Goal: Task Accomplishment & Management: Manage account settings

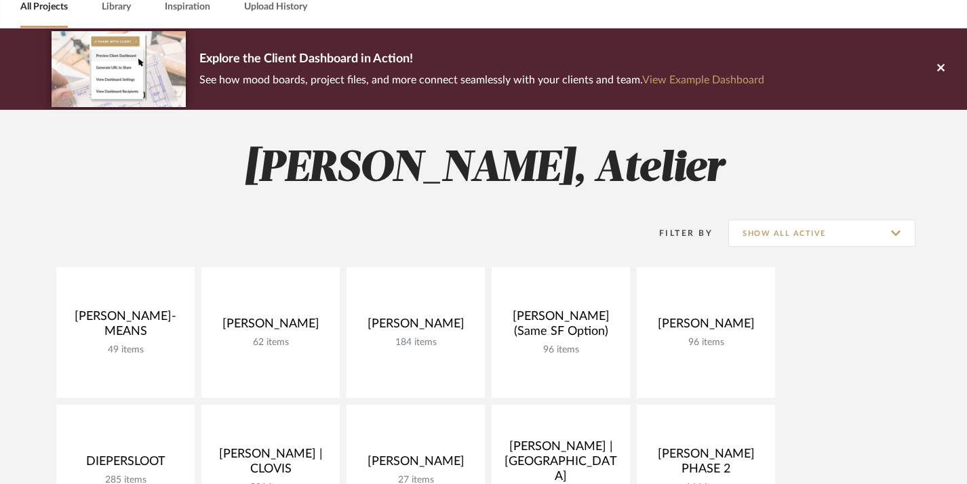
scroll to position [88, 0]
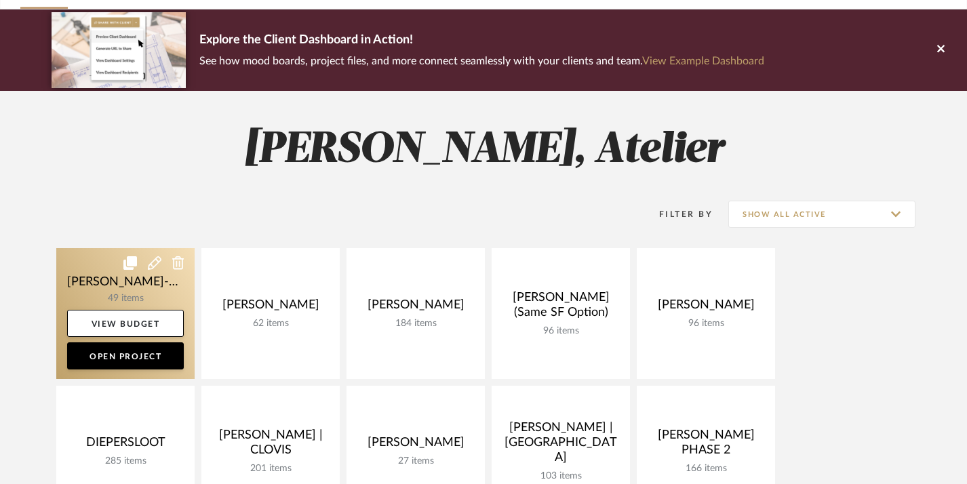
click at [87, 283] on link at bounding box center [125, 313] width 138 height 131
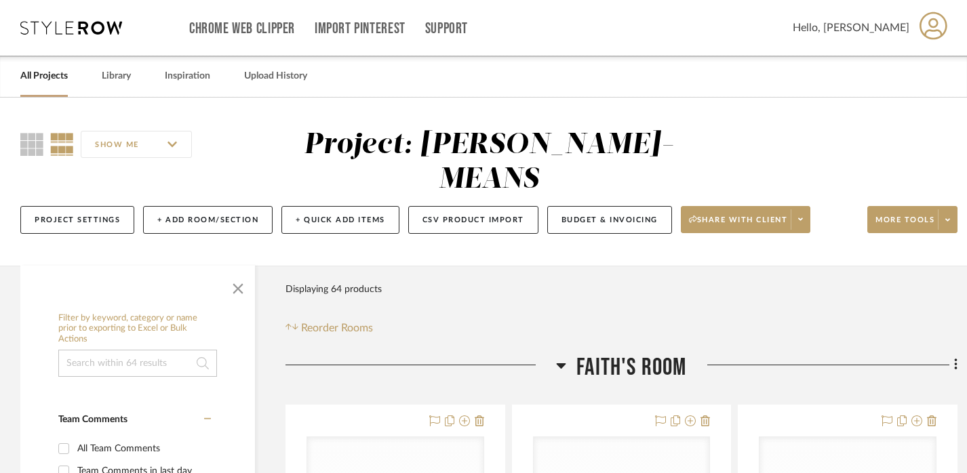
click at [603, 353] on span "Faith's Room" at bounding box center [631, 367] width 110 height 29
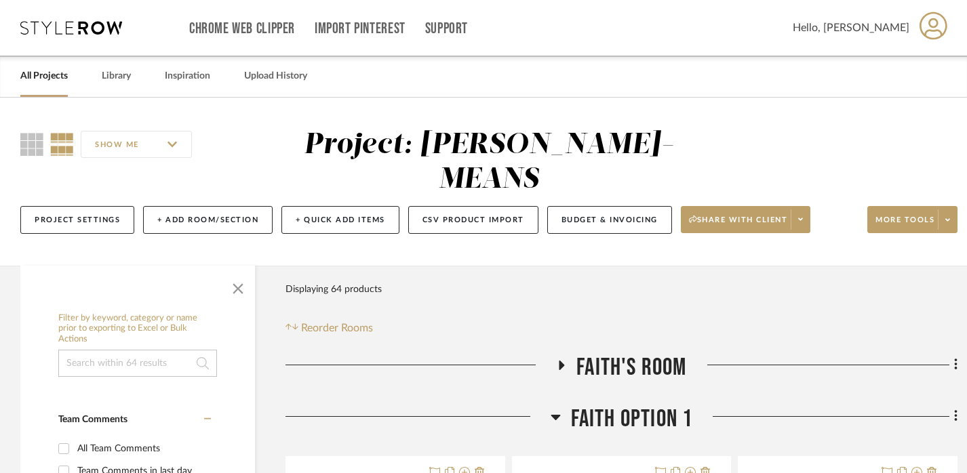
click at [590, 405] on span "Faith Option 1" at bounding box center [632, 419] width 122 height 29
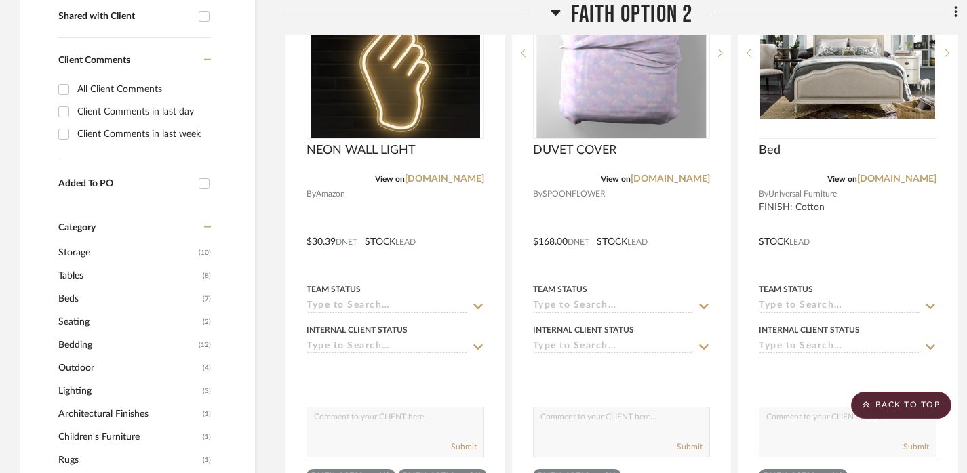
scroll to position [314, 0]
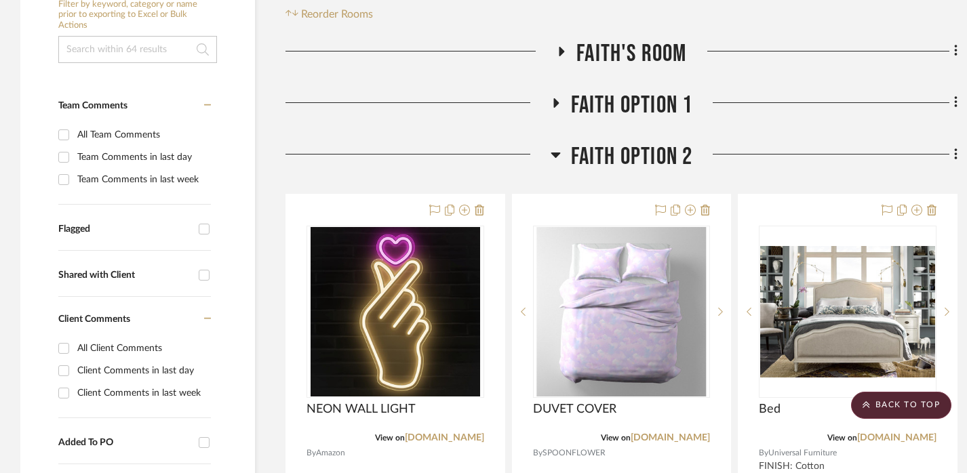
click at [624, 142] on span "Faith Option 2" at bounding box center [632, 156] width 122 height 29
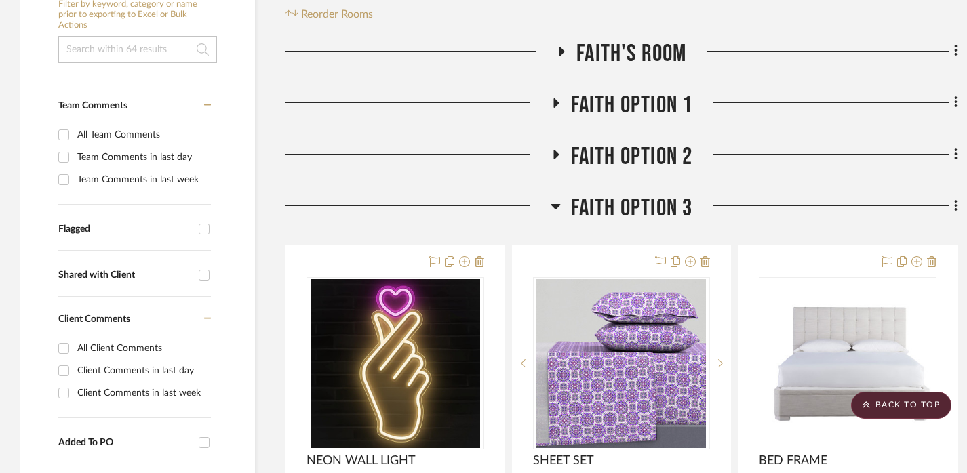
click at [628, 194] on span "Faith Option 3" at bounding box center [632, 208] width 122 height 29
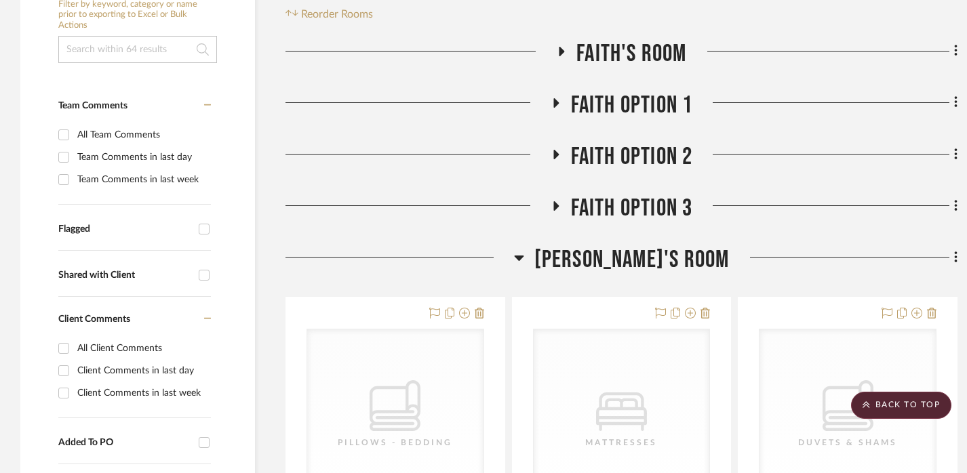
click at [611, 245] on span "[PERSON_NAME]'s Room" at bounding box center [631, 259] width 195 height 29
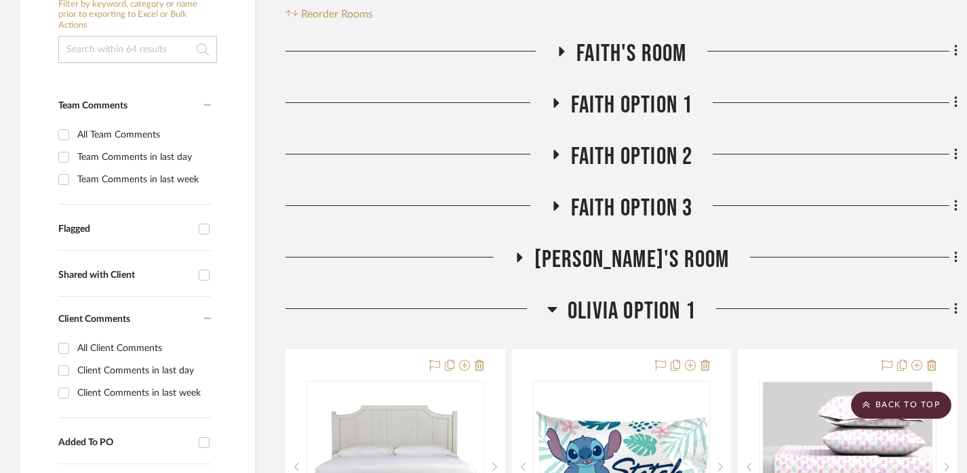
click at [607, 297] on span "Olivia Option 1" at bounding box center [631, 311] width 128 height 29
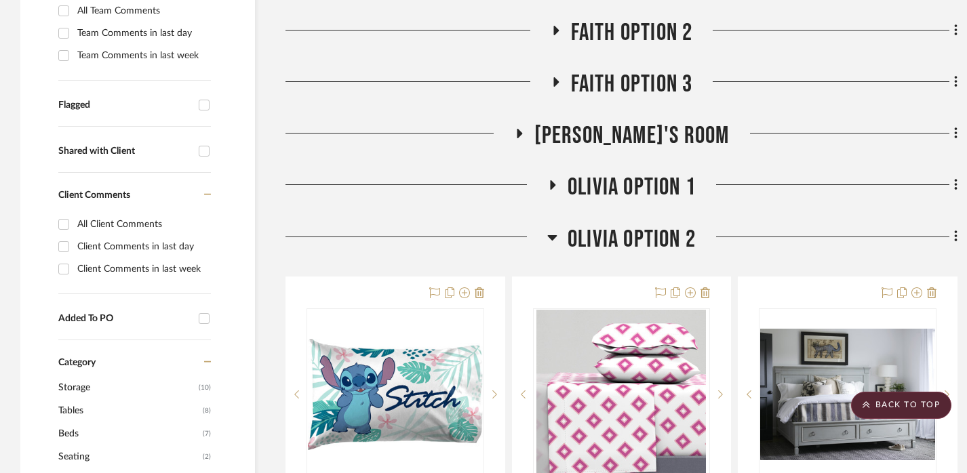
scroll to position [440, 0]
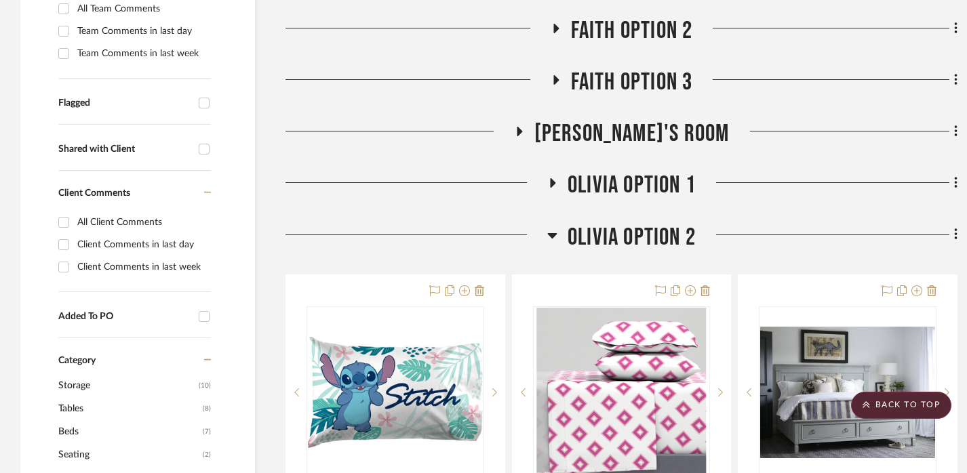
click at [641, 223] on span "Olivia Option 2" at bounding box center [631, 237] width 128 height 29
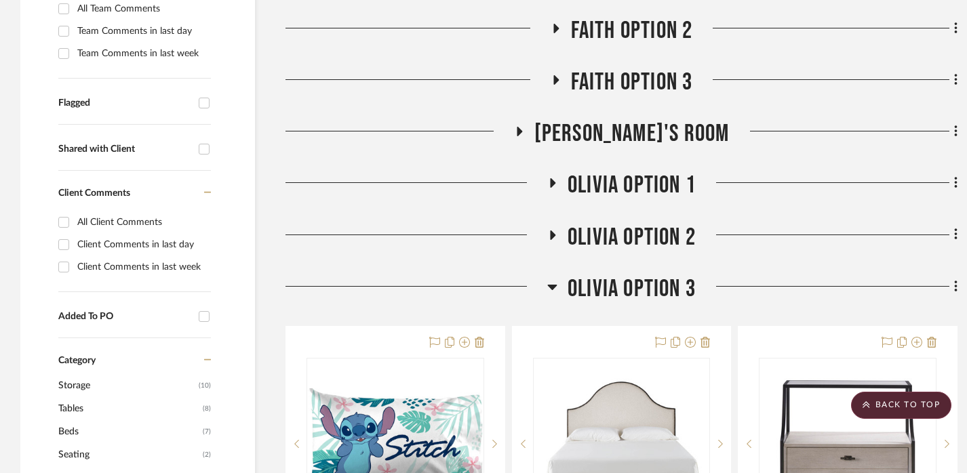
click at [633, 275] on span "Olivia Option 3" at bounding box center [631, 289] width 128 height 29
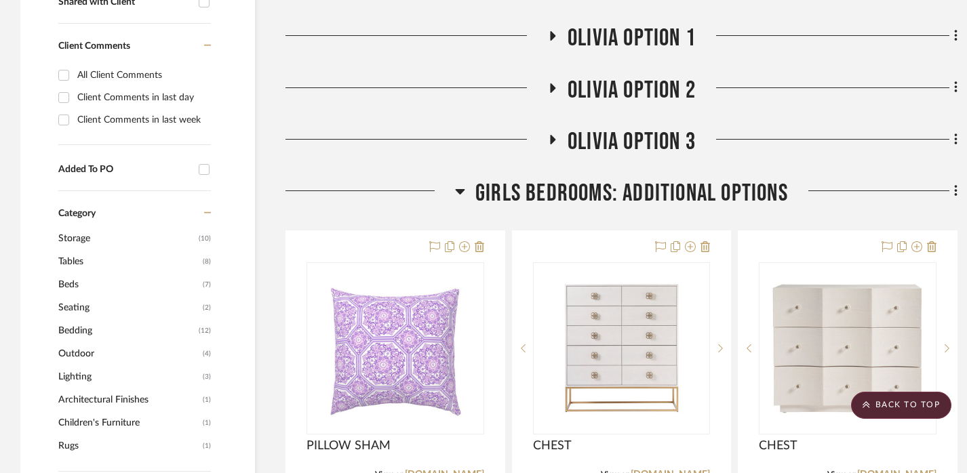
scroll to position [591, 0]
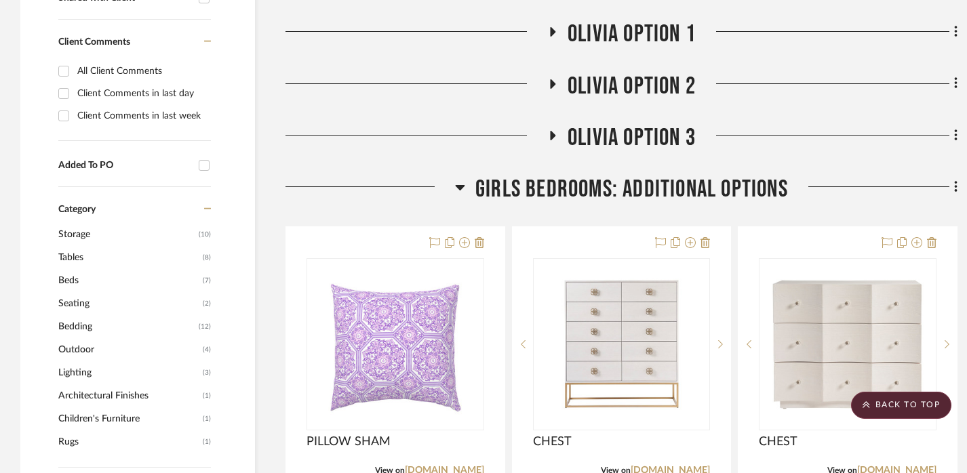
click at [648, 175] on span "Girls Bedrooms: Additional Options" at bounding box center [631, 189] width 312 height 29
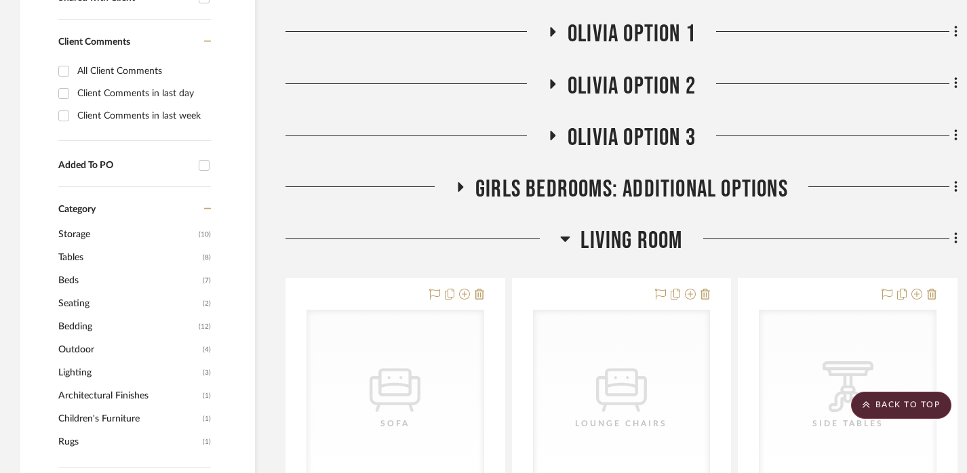
click at [641, 226] on span "Living Room" at bounding box center [631, 240] width 102 height 29
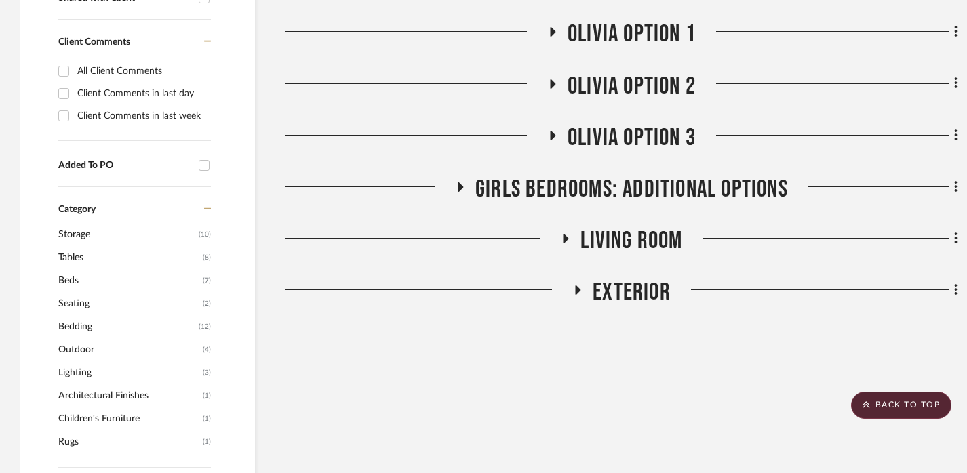
click at [632, 278] on span "Exterior" at bounding box center [631, 292] width 78 height 29
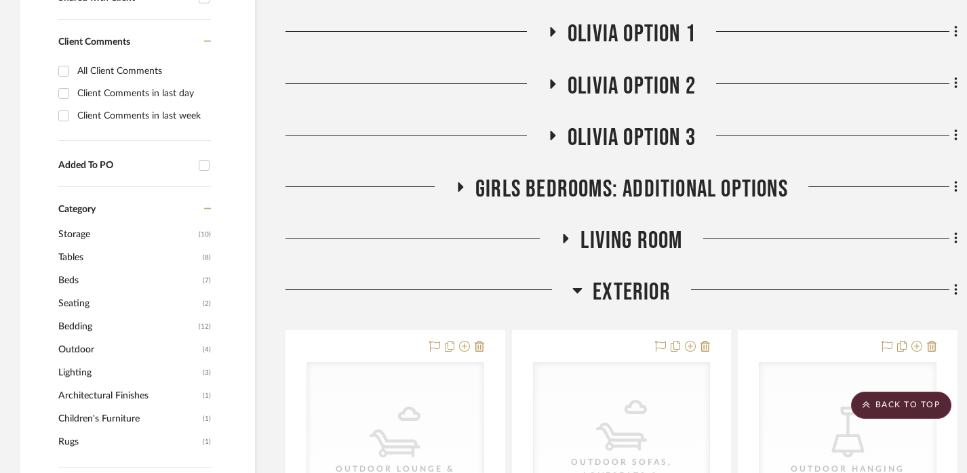
click at [634, 278] on span "Exterior" at bounding box center [631, 292] width 78 height 29
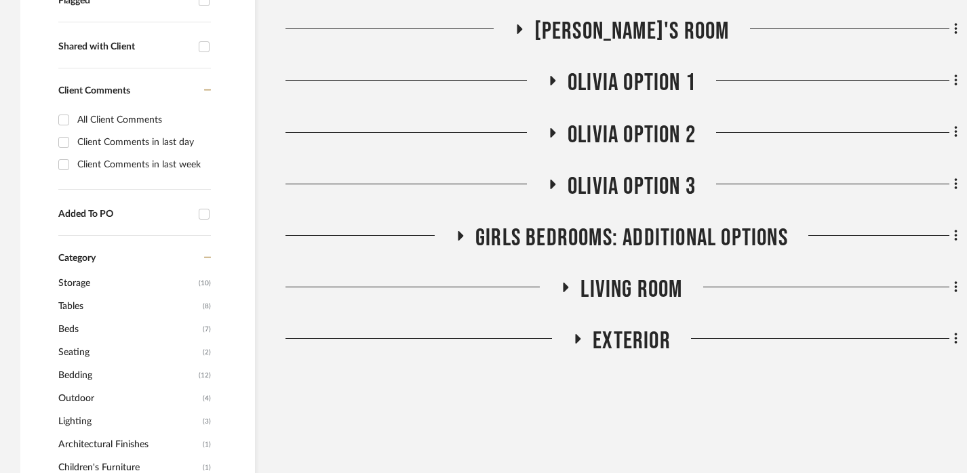
scroll to position [573, 0]
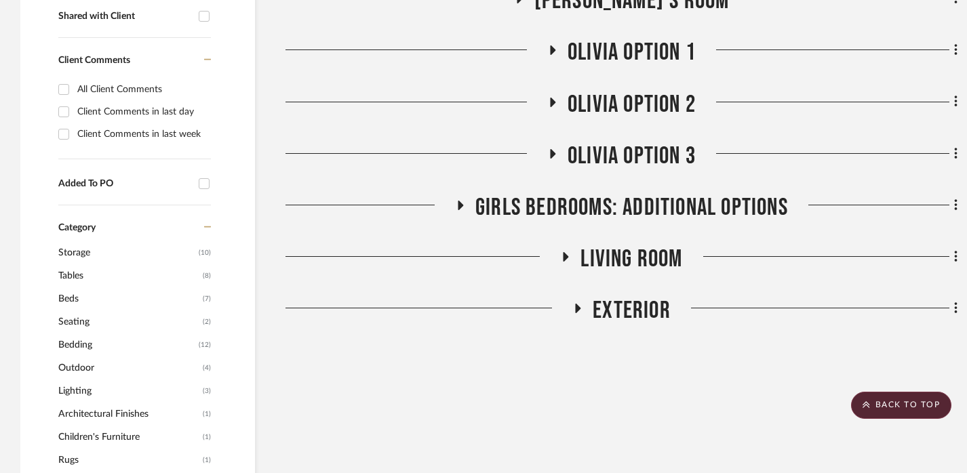
click at [662, 193] on span "Girls Bedrooms: Additional Options" at bounding box center [631, 207] width 312 height 29
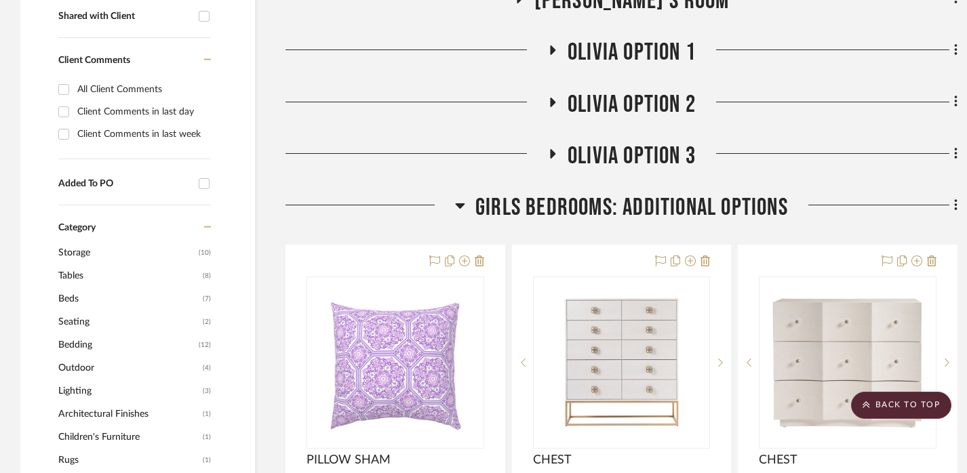
click at [662, 193] on span "Girls Bedrooms: Additional Options" at bounding box center [631, 207] width 312 height 29
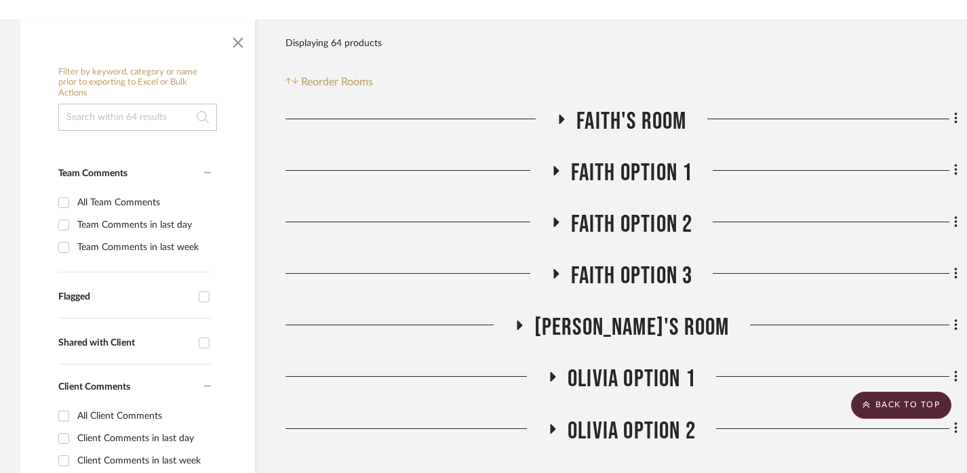
scroll to position [286, 0]
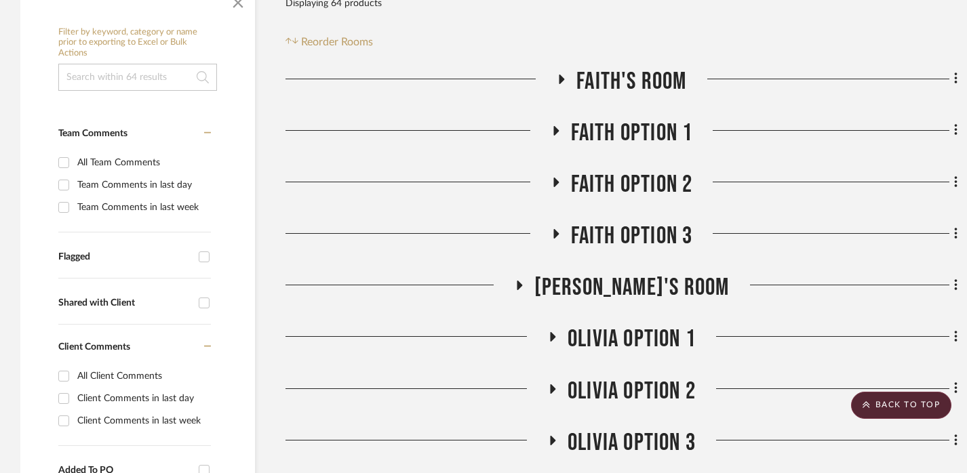
click at [624, 325] on span "Olivia Option 1" at bounding box center [631, 339] width 128 height 29
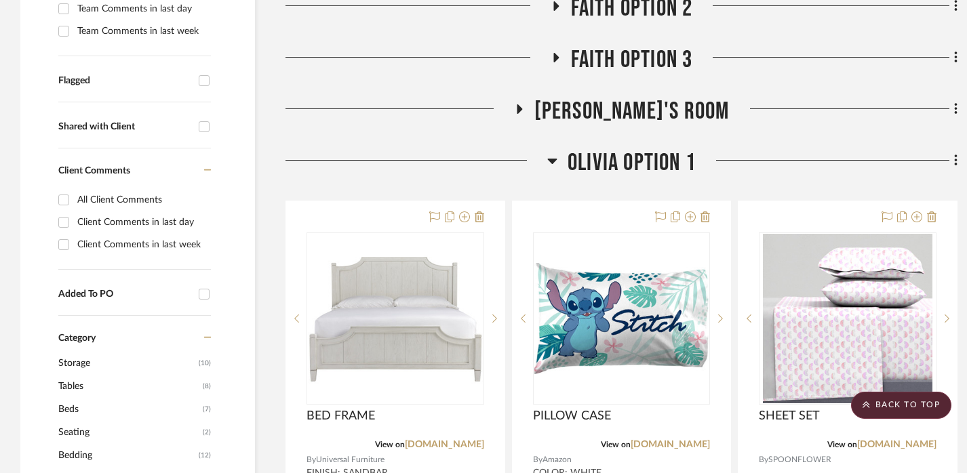
scroll to position [464, 0]
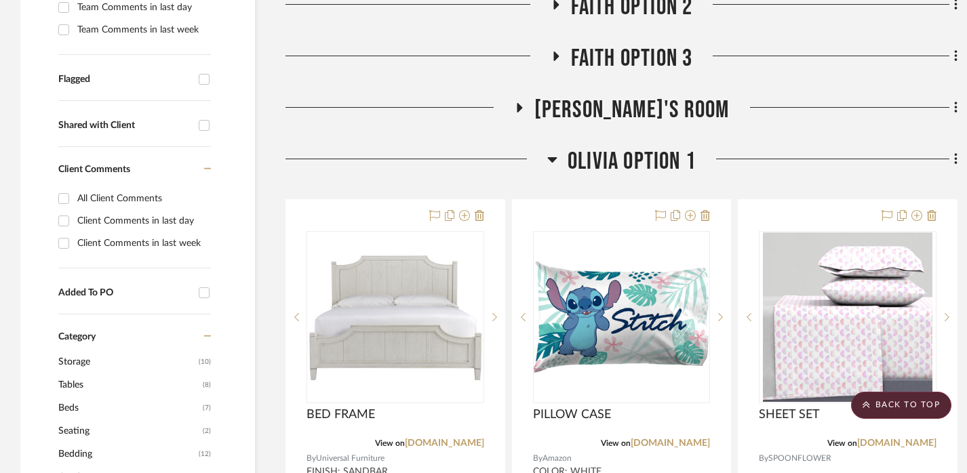
click at [615, 147] on span "Olivia Option 1" at bounding box center [631, 161] width 128 height 29
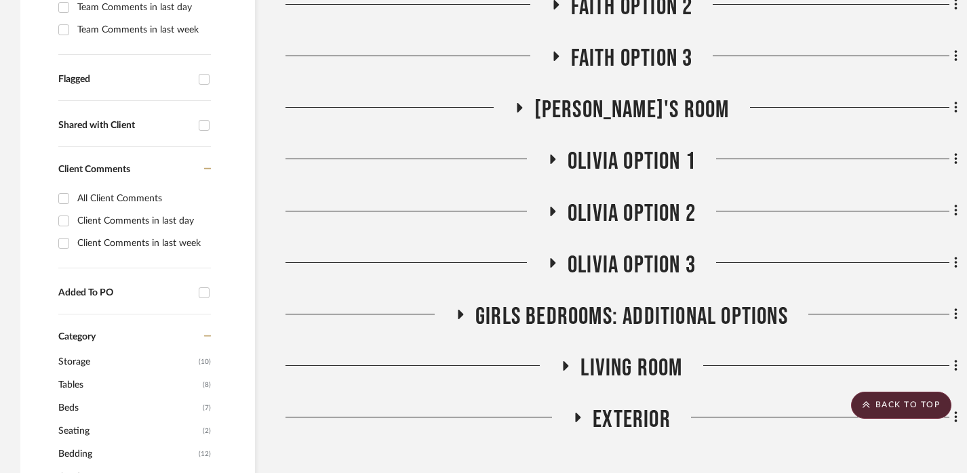
click at [612, 199] on span "Olivia Option 2" at bounding box center [631, 213] width 128 height 29
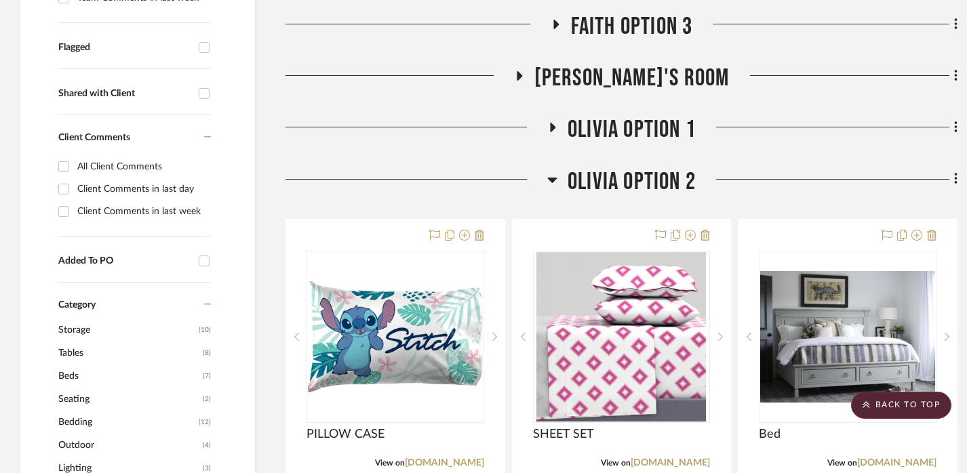
scroll to position [502, 0]
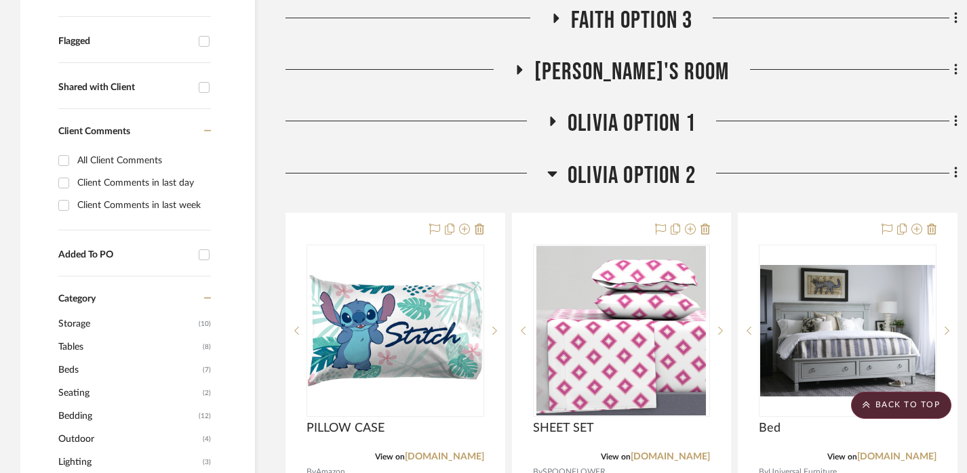
click at [611, 161] on span "Olivia Option 2" at bounding box center [631, 175] width 128 height 29
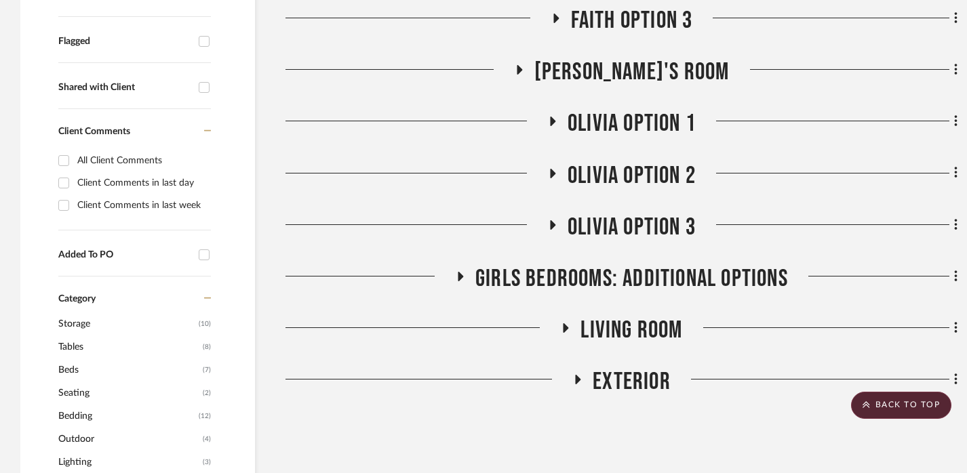
click at [613, 213] on span "Olivia Option 3" at bounding box center [631, 227] width 128 height 29
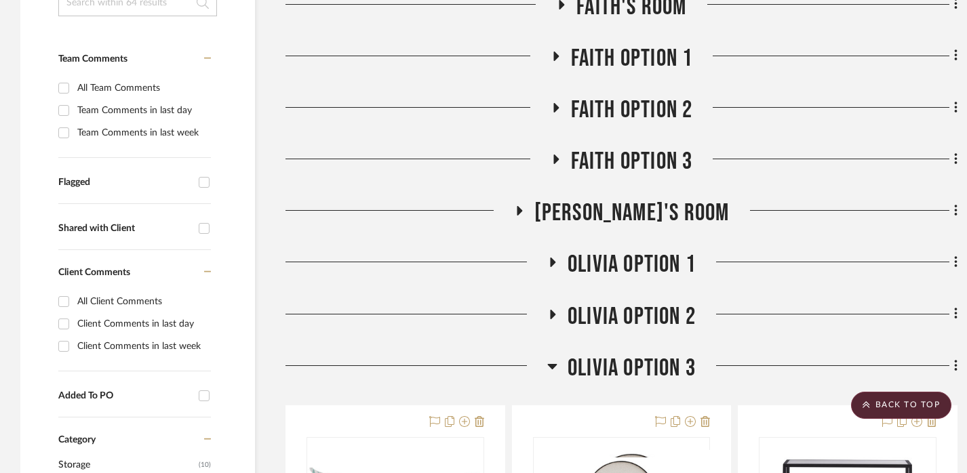
scroll to position [357, 0]
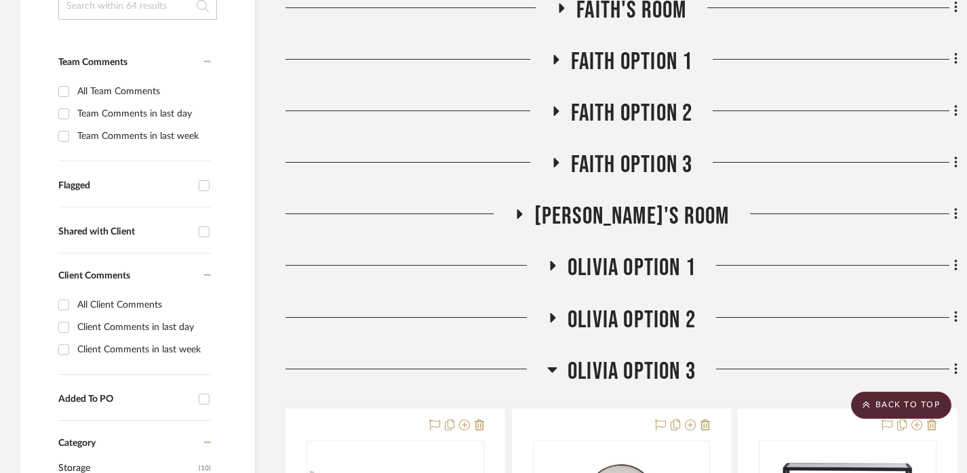
click at [632, 254] on span "Olivia Option 1" at bounding box center [631, 268] width 128 height 29
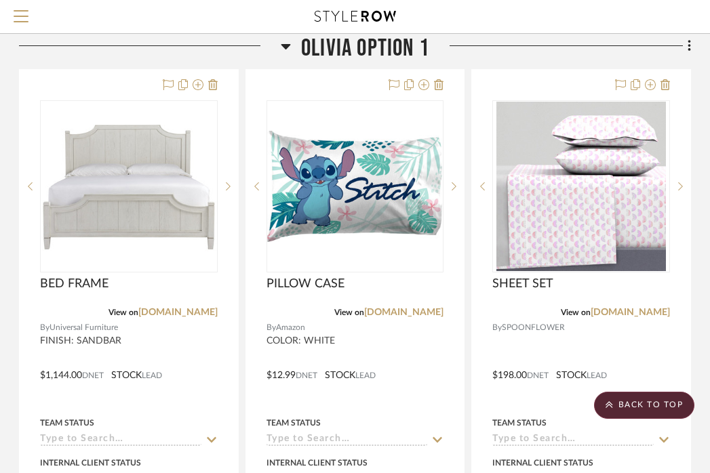
scroll to position [530, 266]
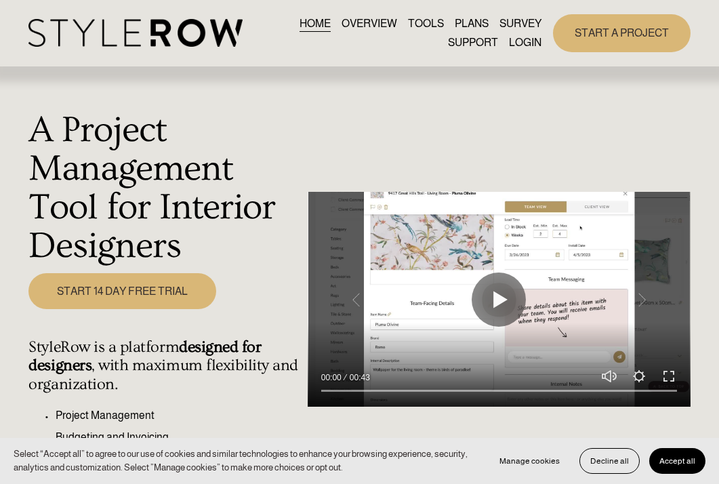
click at [527, 43] on link "LOGIN" at bounding box center [525, 42] width 33 height 18
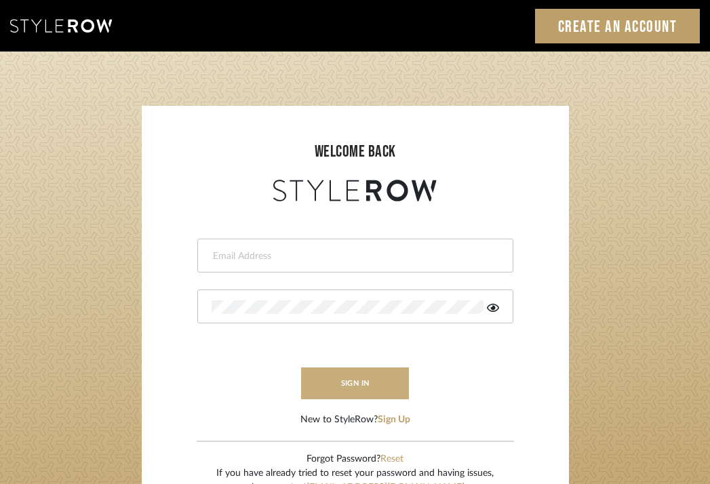
type input "emmakent04@gmail.com"
click at [361, 382] on button "sign in" at bounding box center [355, 383] width 108 height 32
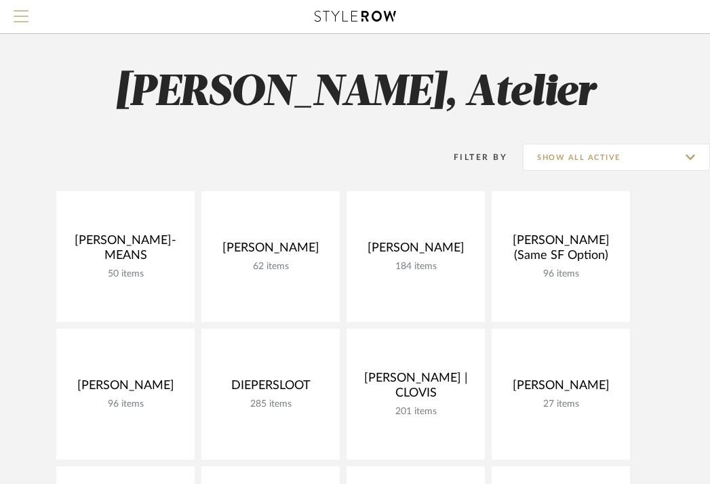
click at [11, 9] on button "Menu" at bounding box center [21, 16] width 42 height 33
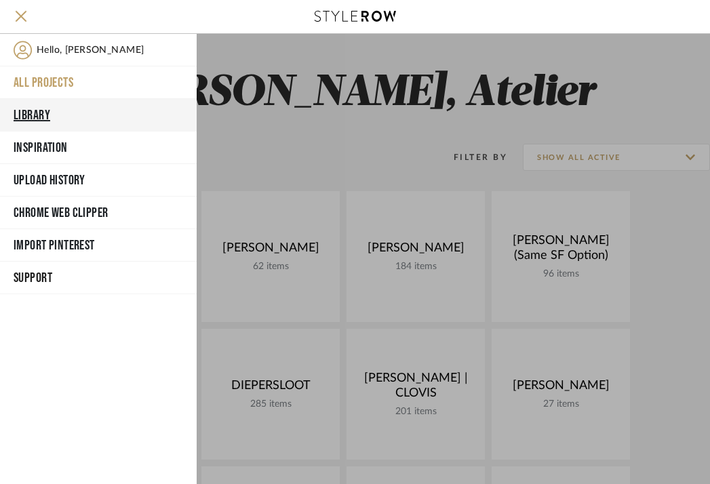
click at [36, 112] on button "Library" at bounding box center [98, 115] width 197 height 33
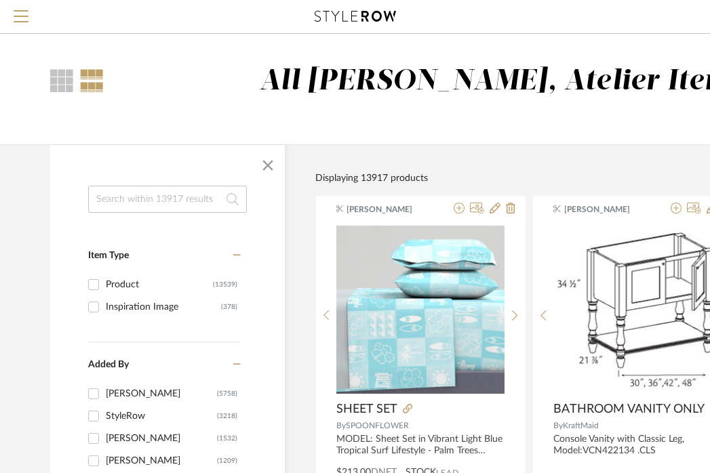
click at [161, 193] on input at bounding box center [167, 199] width 159 height 27
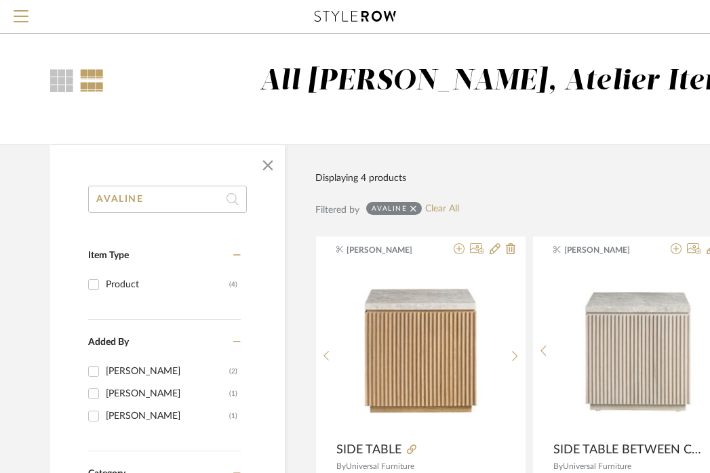
click at [116, 197] on input "AVALINE" at bounding box center [167, 199] width 159 height 27
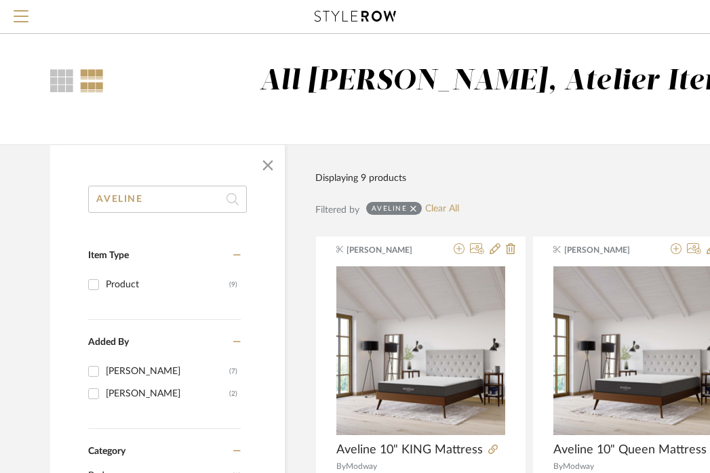
type input "AVELINE"
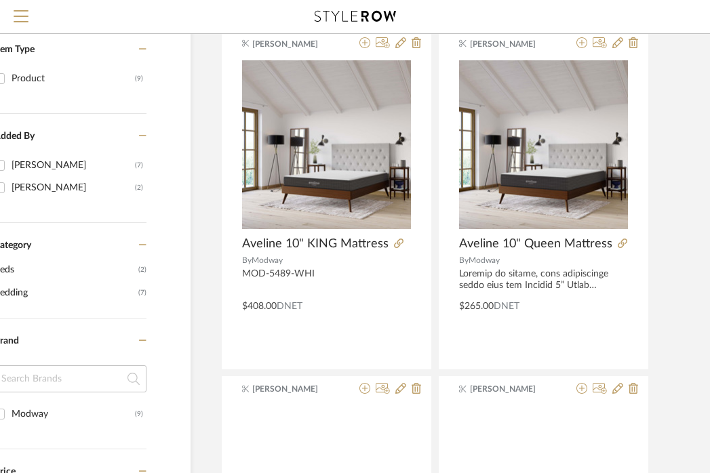
scroll to position [0, 94]
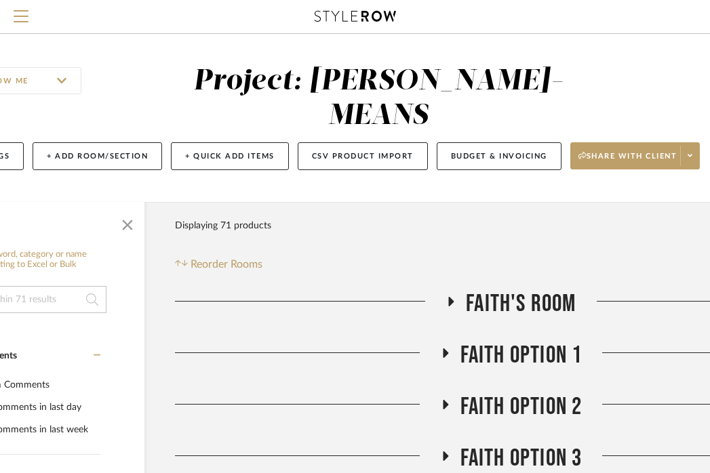
scroll to position [0, 111]
click at [531, 341] on span "Faith Option 1" at bounding box center [521, 355] width 122 height 29
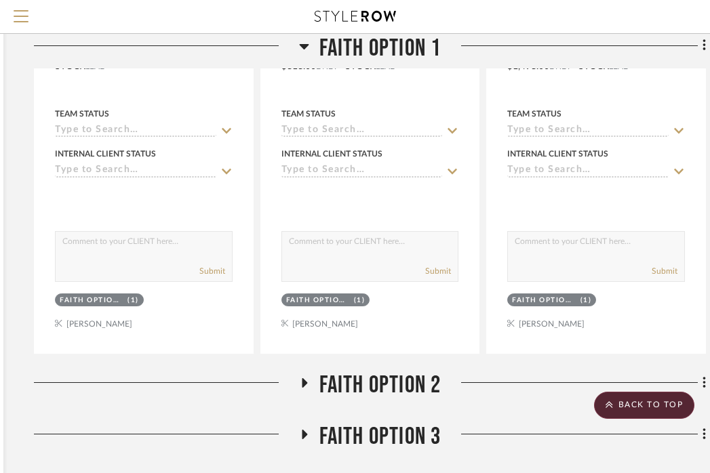
scroll to position [1238, 251]
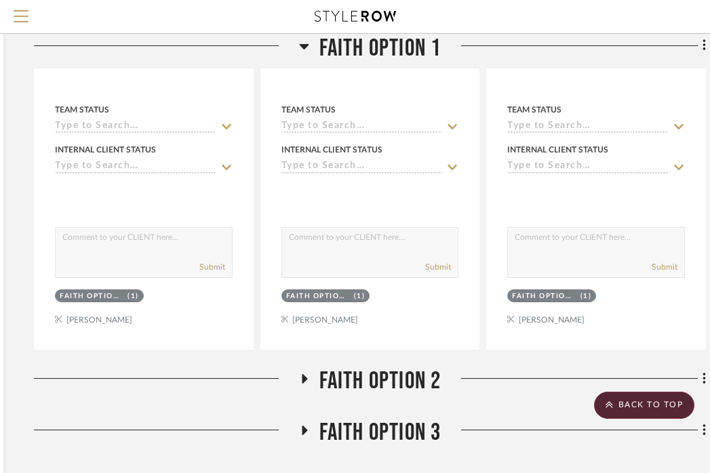
click at [420, 367] on span "Faith Option 2" at bounding box center [380, 381] width 122 height 29
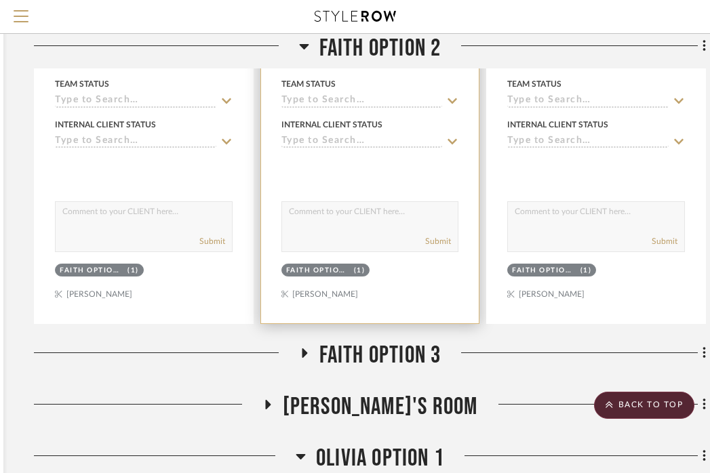
scroll to position [2534, 251]
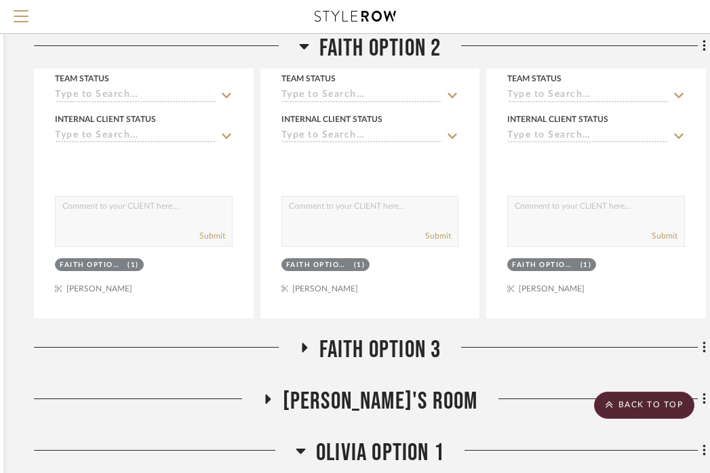
click at [404, 336] on span "Faith Option 3" at bounding box center [380, 350] width 122 height 29
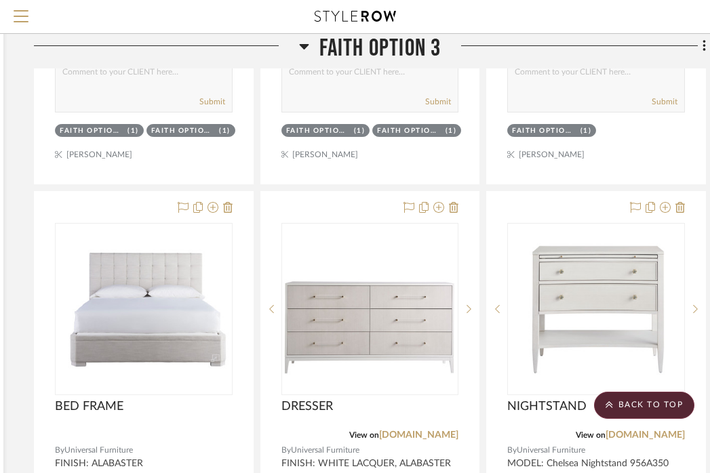
scroll to position [3333, 251]
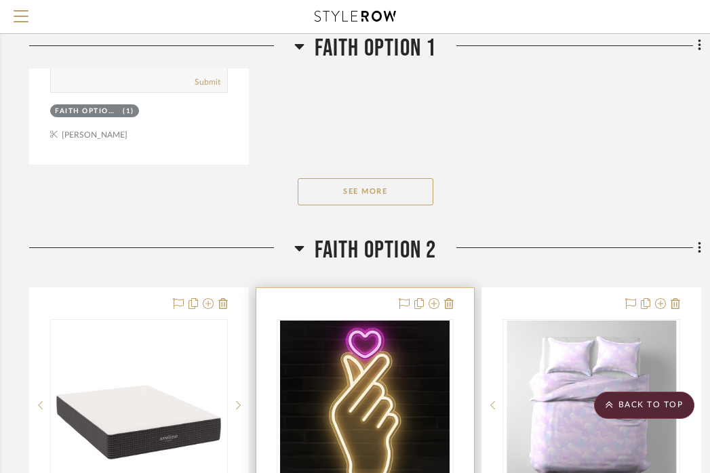
scroll to position [2008, 256]
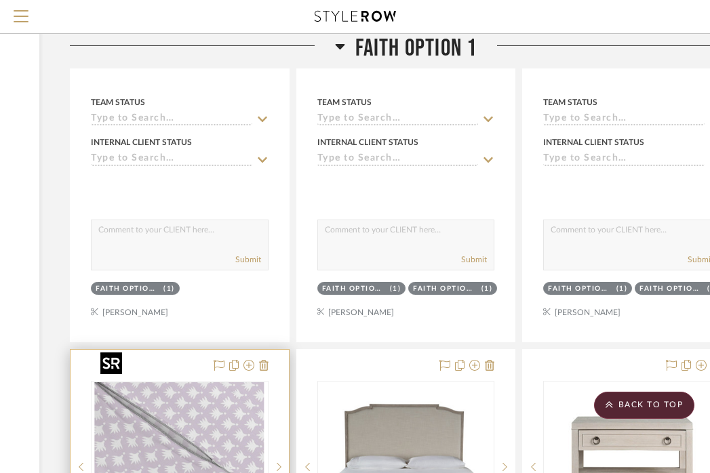
scroll to position [626, 216]
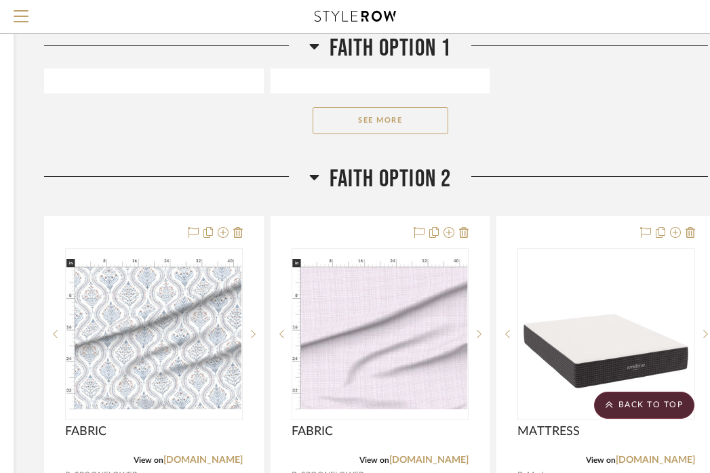
scroll to position [2097, 241]
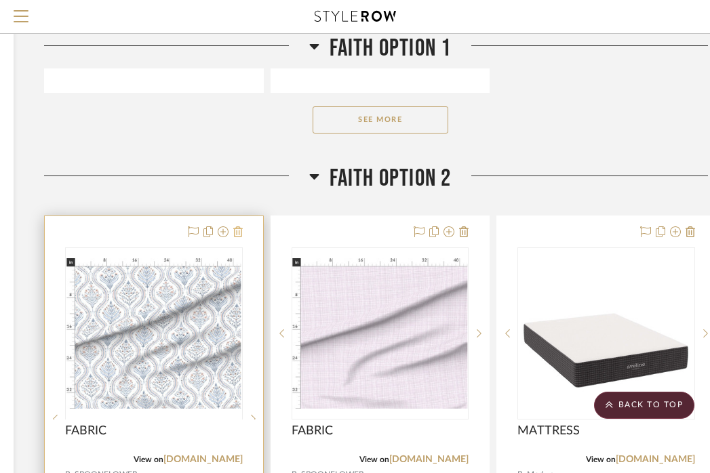
click at [241, 226] on icon at bounding box center [237, 231] width 9 height 11
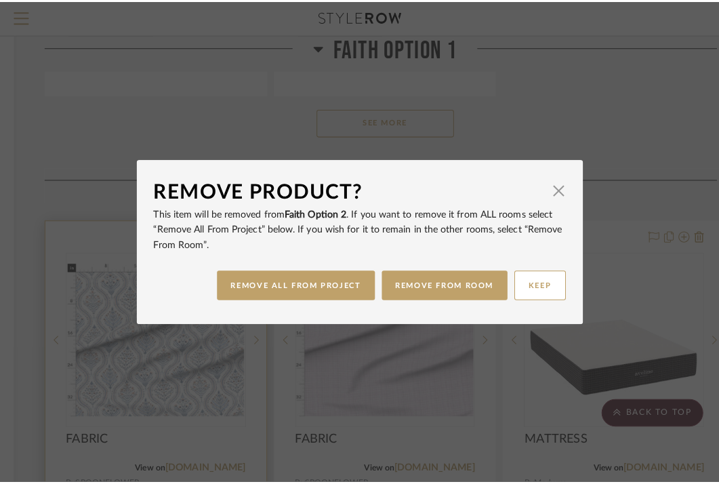
scroll to position [0, 0]
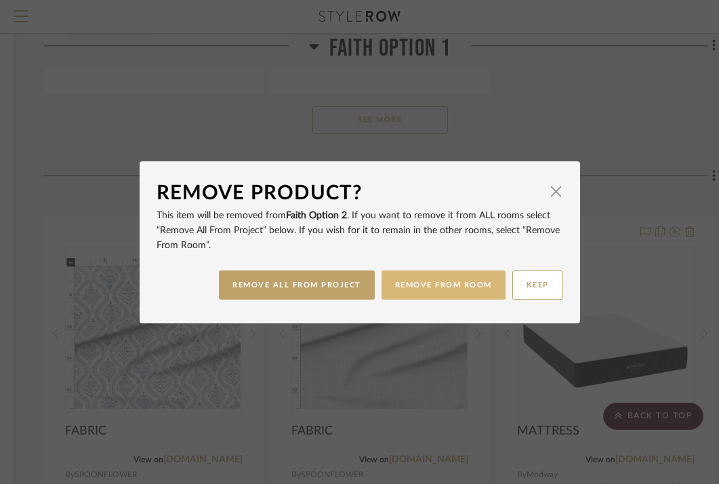
click at [397, 289] on button "REMOVE FROM ROOM" at bounding box center [444, 284] width 124 height 29
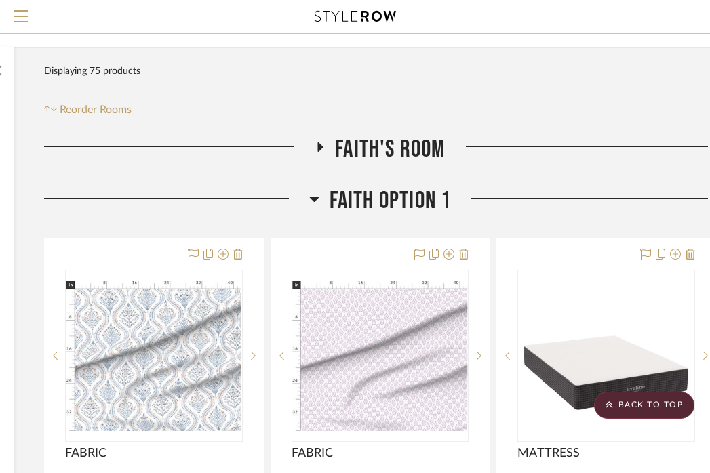
scroll to position [152, 241]
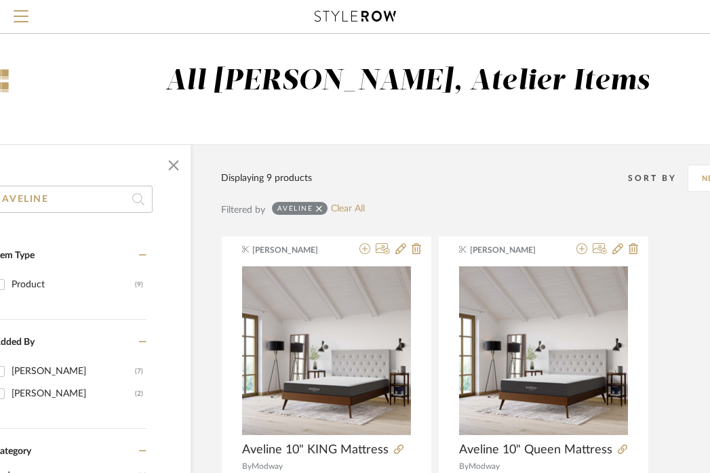
click at [115, 195] on input "AVELINE" at bounding box center [73, 199] width 159 height 27
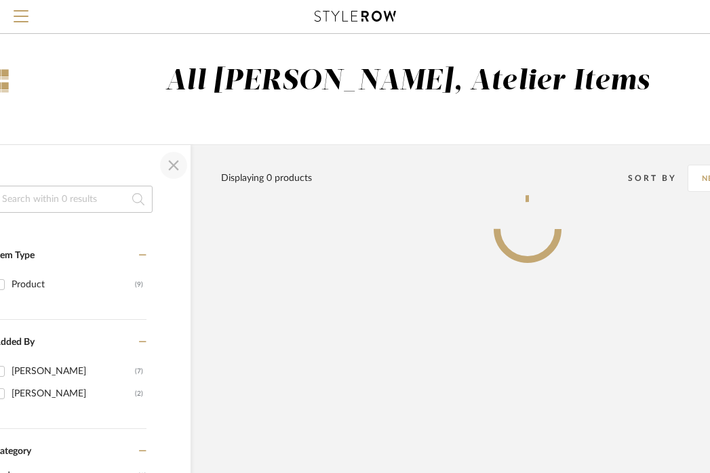
click at [178, 169] on span "button" at bounding box center [173, 165] width 33 height 33
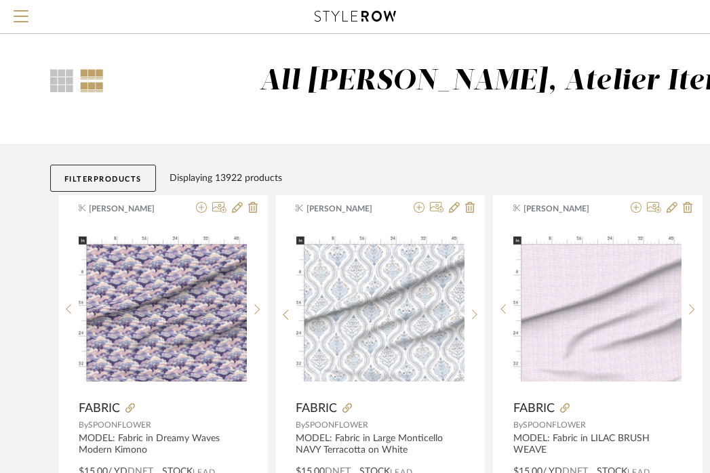
click at [100, 177] on span "Products" at bounding box center [118, 179] width 48 height 7
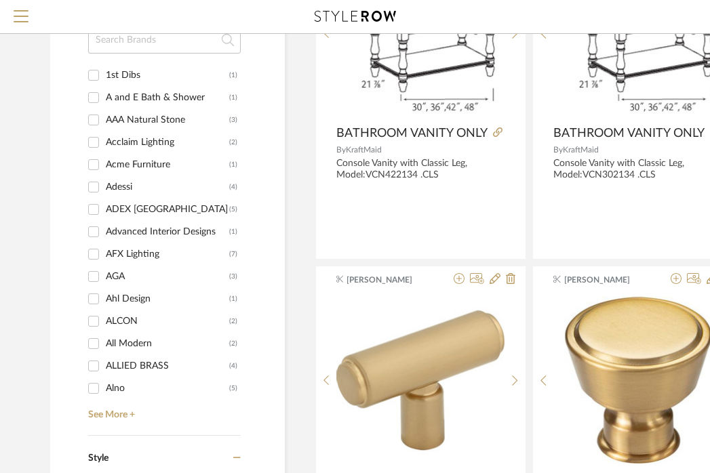
scroll to position [1323, 0]
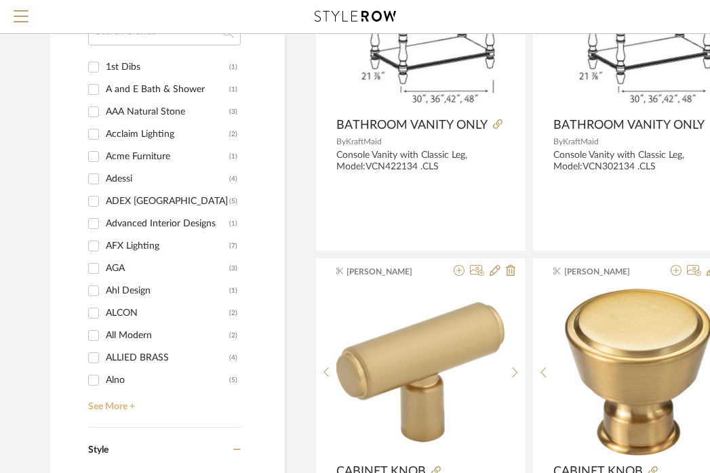
click at [118, 408] on link "See More +" at bounding box center [163, 402] width 156 height 22
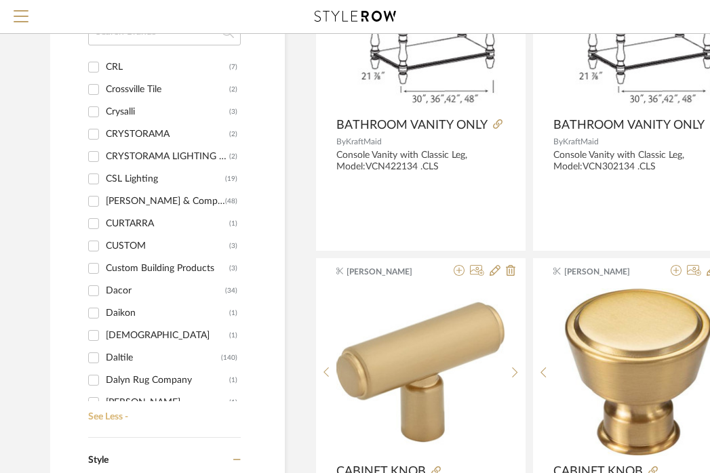
scroll to position [3376, 0]
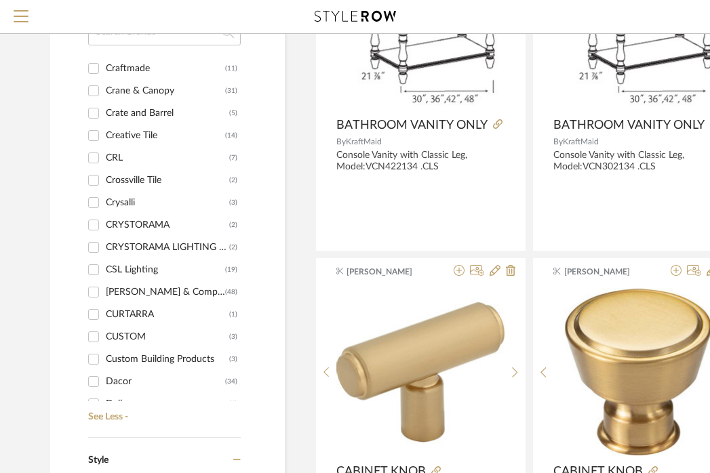
click at [140, 84] on div "Crane & Canopy" at bounding box center [165, 91] width 119 height 22
click at [104, 84] on input "Crane & Canopy (31)" at bounding box center [94, 91] width 22 height 22
checkbox input "true"
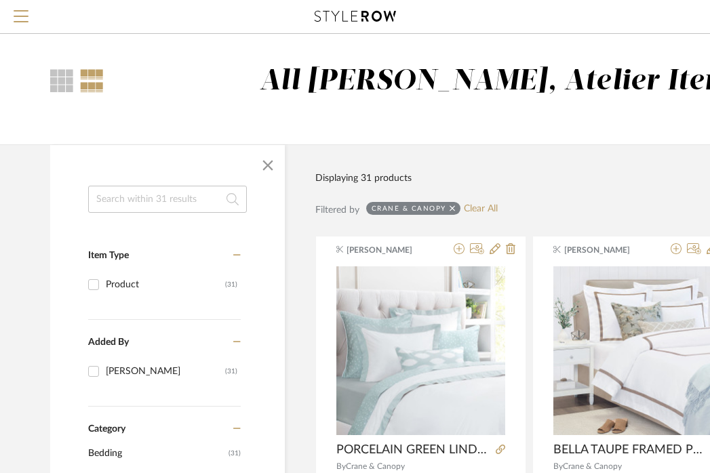
click at [156, 192] on input at bounding box center [167, 199] width 159 height 27
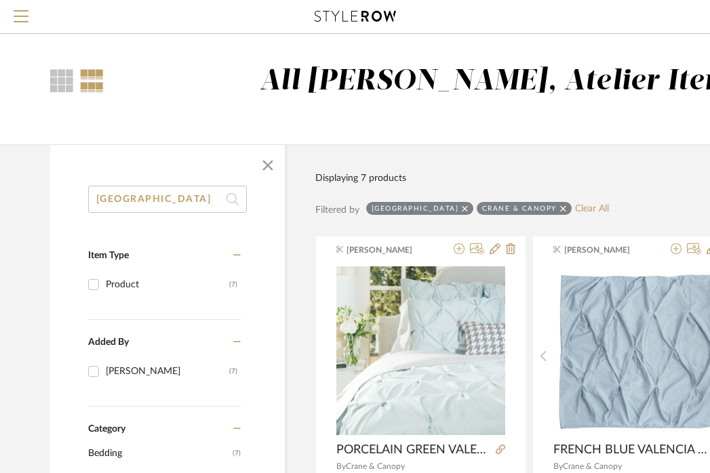
click at [136, 192] on input "VALENCIA" at bounding box center [167, 199] width 159 height 27
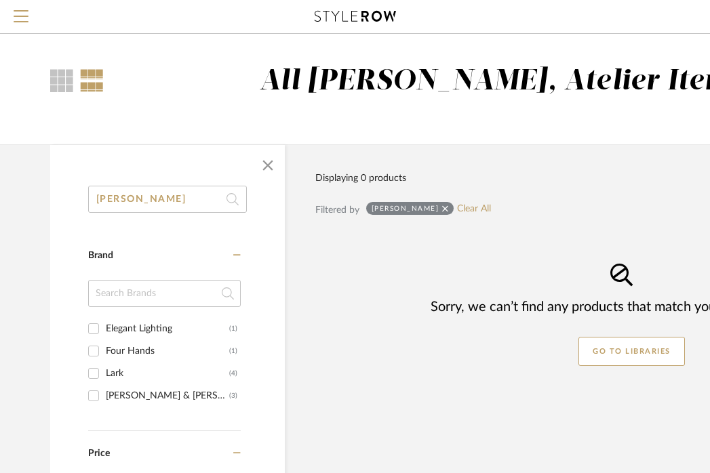
click at [158, 193] on input "LARKIN" at bounding box center [167, 199] width 159 height 27
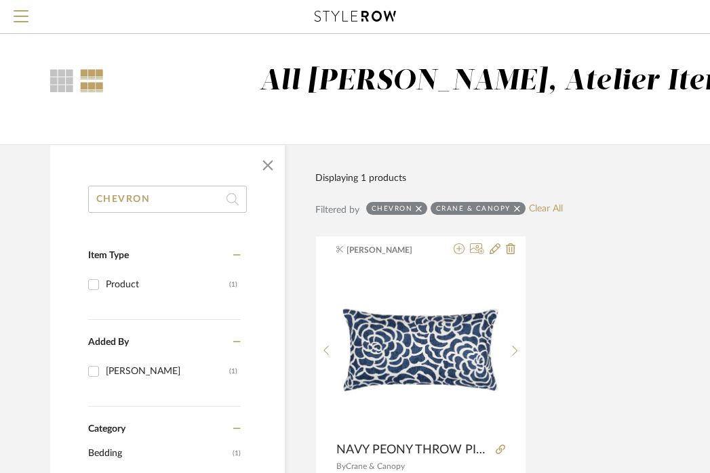
type input "CHEVRON"
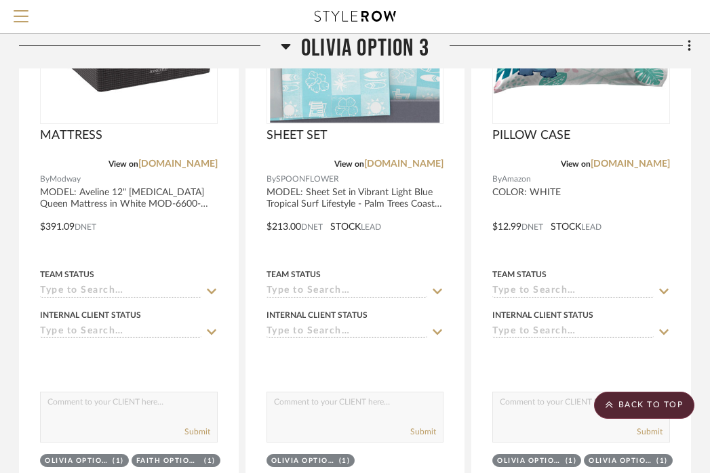
scroll to position [7329, 266]
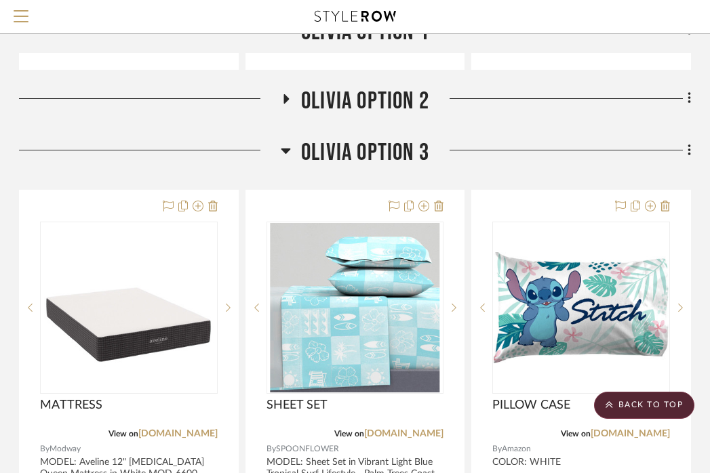
click at [384, 87] on span "Olivia Option 2" at bounding box center [365, 101] width 128 height 29
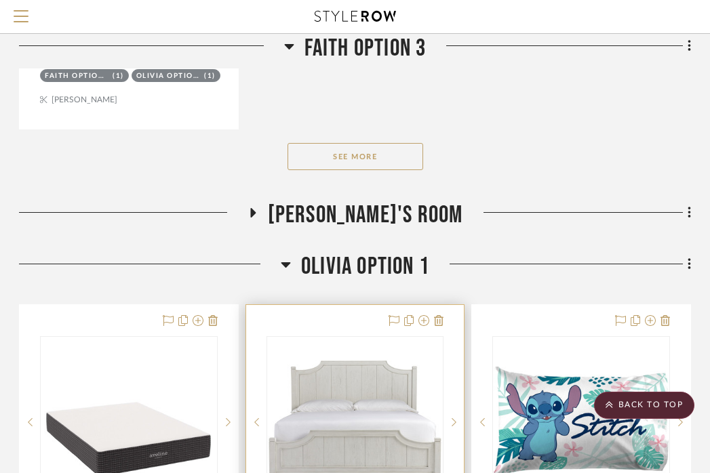
scroll to position [5900, 266]
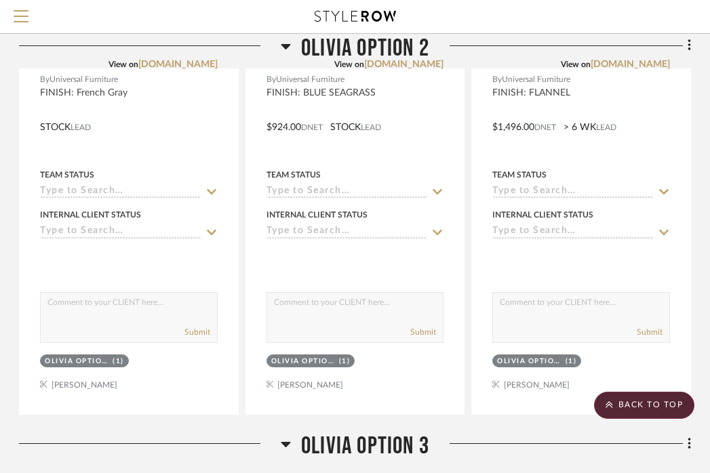
scroll to position [9261, 266]
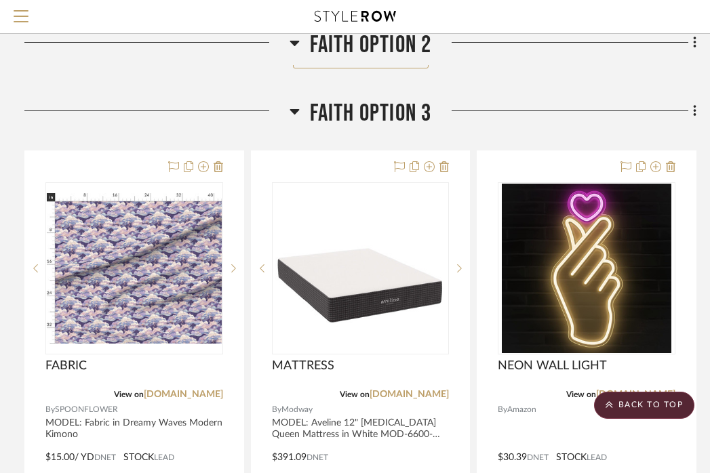
scroll to position [4064, 261]
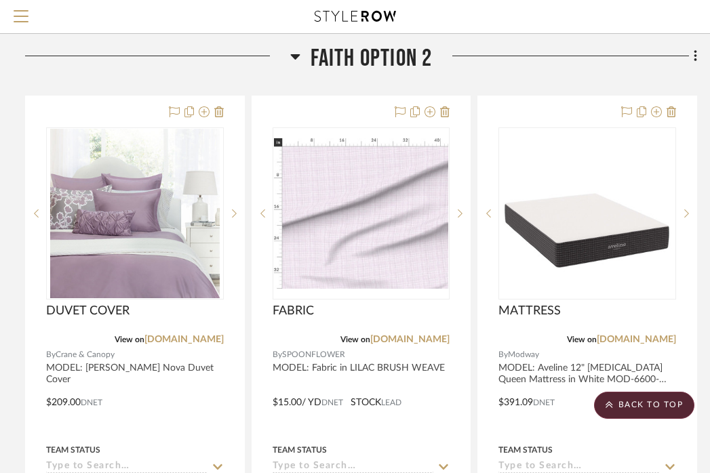
scroll to position [2209, 260]
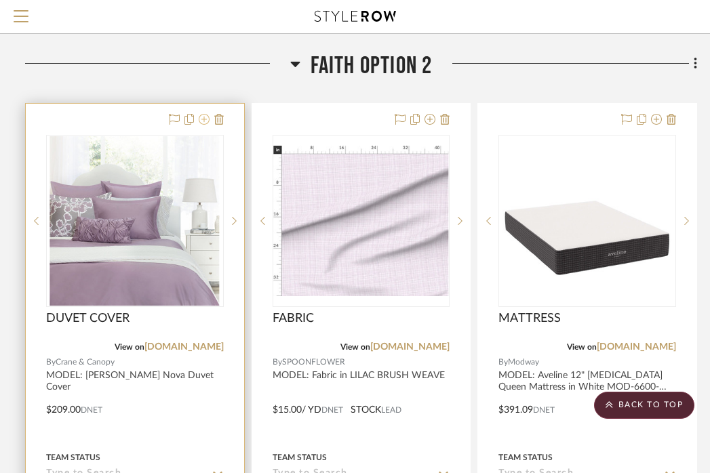
click at [203, 114] on icon at bounding box center [204, 119] width 11 height 11
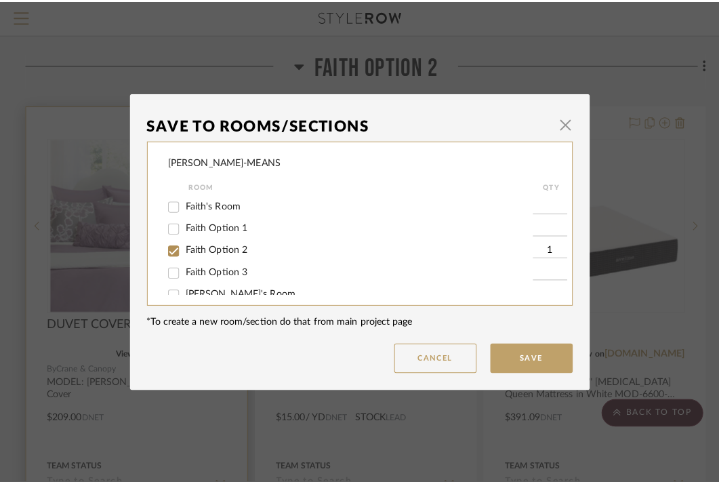
scroll to position [0, 0]
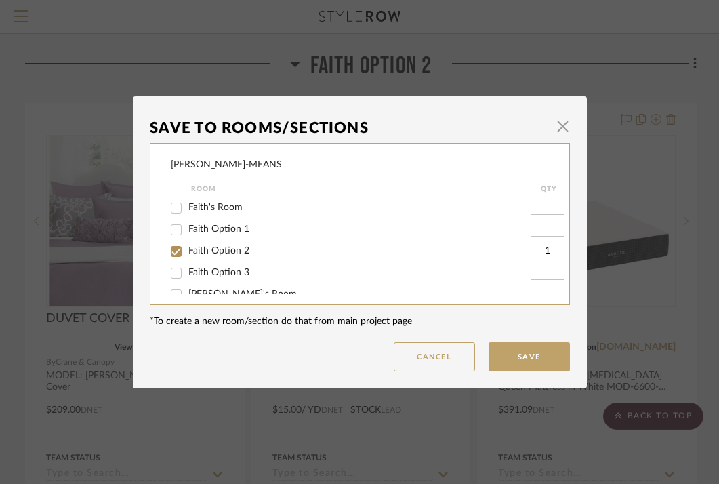
click at [210, 252] on span "Faith Option 2" at bounding box center [218, 250] width 61 height 9
click at [187, 252] on input "Faith Option 2" at bounding box center [176, 252] width 22 height 22
checkbox input "false"
click at [209, 276] on span "Faith Option 3" at bounding box center [218, 272] width 61 height 9
click at [187, 276] on input "Faith Option 3" at bounding box center [176, 273] width 22 height 22
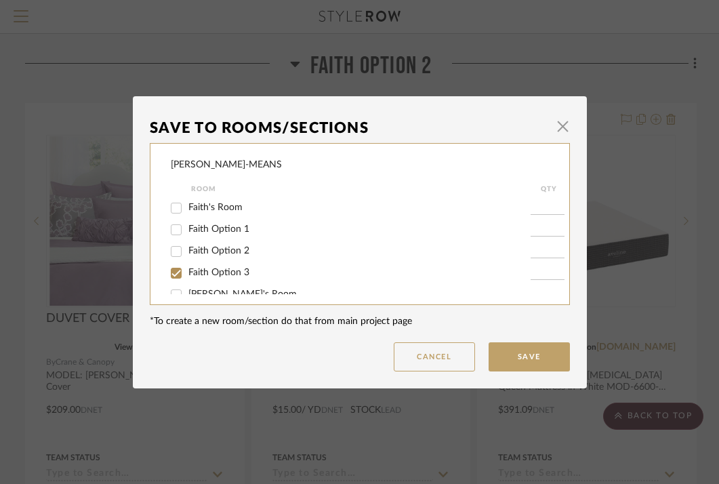
checkbox input "true"
type input "1"
click at [521, 360] on button "Save" at bounding box center [529, 356] width 81 height 29
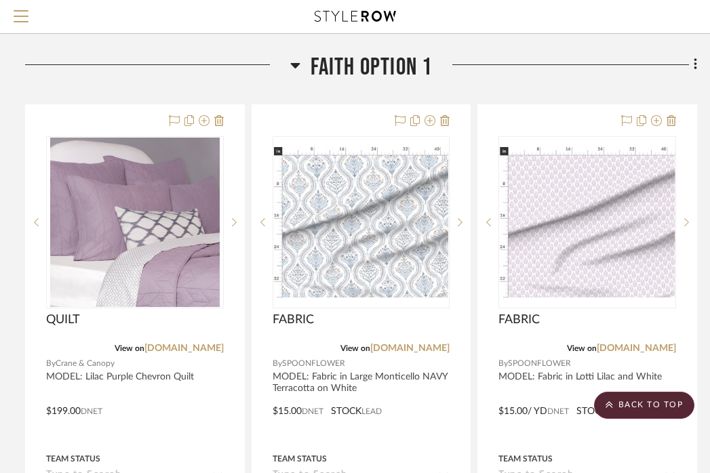
scroll to position [218, 260]
